Goal: Answer question/provide support

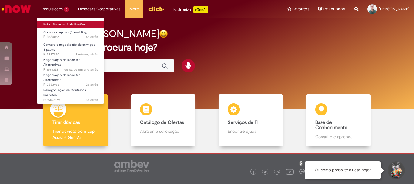
click at [57, 22] on link "Exibir Todas as Solicitações" at bounding box center [70, 24] width 67 height 7
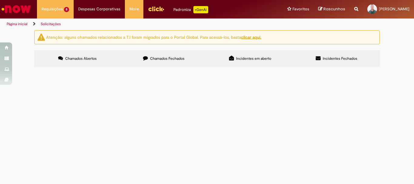
click at [0, 0] on span "Em Validação" at bounding box center [0, 0] width 0 height 0
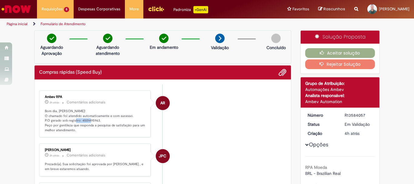
drag, startPoint x: 79, startPoint y: 121, endPoint x: 96, endPoint y: 118, distance: 17.5
click at [96, 118] on p "Bom dia, [PERSON_NAME]! O chamado foi atendido automaticamente e com sucesso. P…" at bounding box center [95, 121] width 101 height 24
copy p "4501495963"
click at [332, 52] on button "Aceitar solução" at bounding box center [340, 53] width 70 height 10
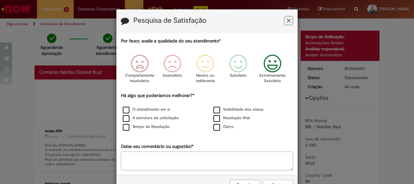
click at [266, 62] on icon "Feedback" at bounding box center [272, 63] width 23 height 18
click at [137, 108] on label "O atendimento em si" at bounding box center [146, 110] width 47 height 6
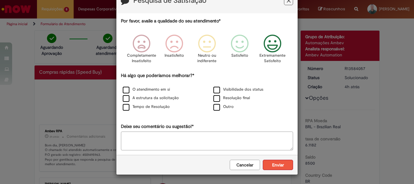
click at [273, 163] on button "Enviar" at bounding box center [277, 165] width 30 height 10
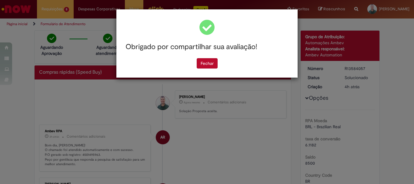
scroll to position [0, 0]
click at [208, 64] on button "Fechar" at bounding box center [206, 63] width 21 height 10
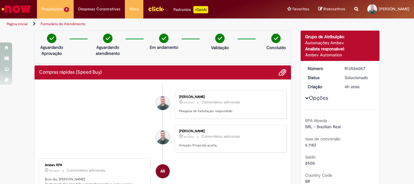
click at [13, 19] on li "Página inicial" at bounding box center [21, 23] width 33 height 11
click at [15, 26] on link "Página inicial" at bounding box center [17, 23] width 21 height 5
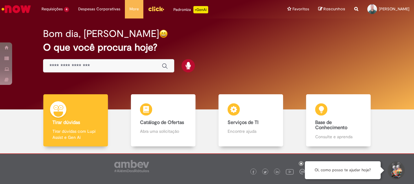
click at [238, 69] on div "Bom dia, [PERSON_NAME] O que você procura hoje?" at bounding box center [206, 50] width 349 height 51
click at [155, 9] on img "Menu Cabeçalho" at bounding box center [156, 8] width 16 height 9
